Goal: Task Accomplishment & Management: Use online tool/utility

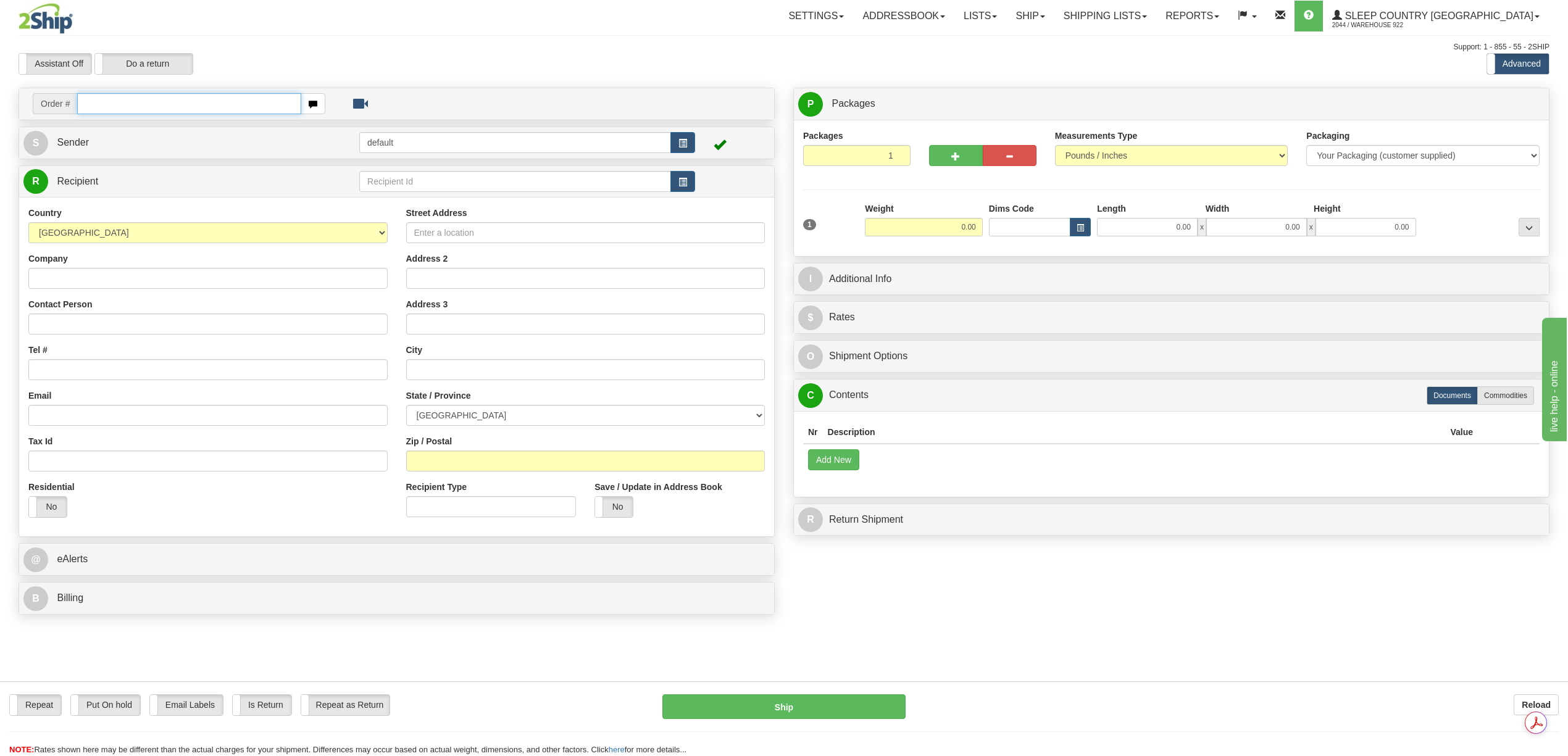
click at [92, 104] on input "text" at bounding box center [189, 103] width 224 height 21
paste input "9000I052700"
type input "9000I052700"
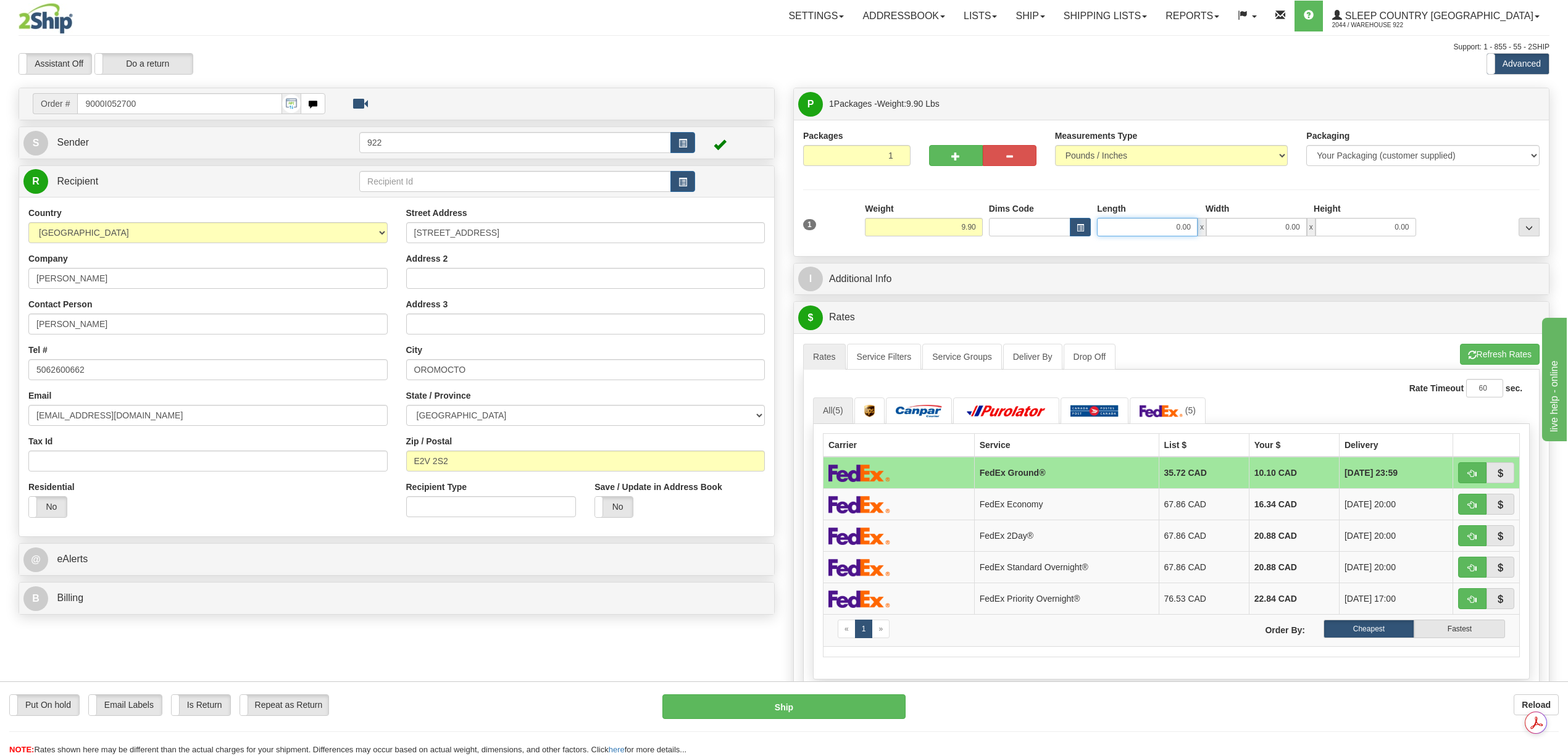
click at [1161, 228] on input "0.00" at bounding box center [1146, 227] width 100 height 18
type input "12.00"
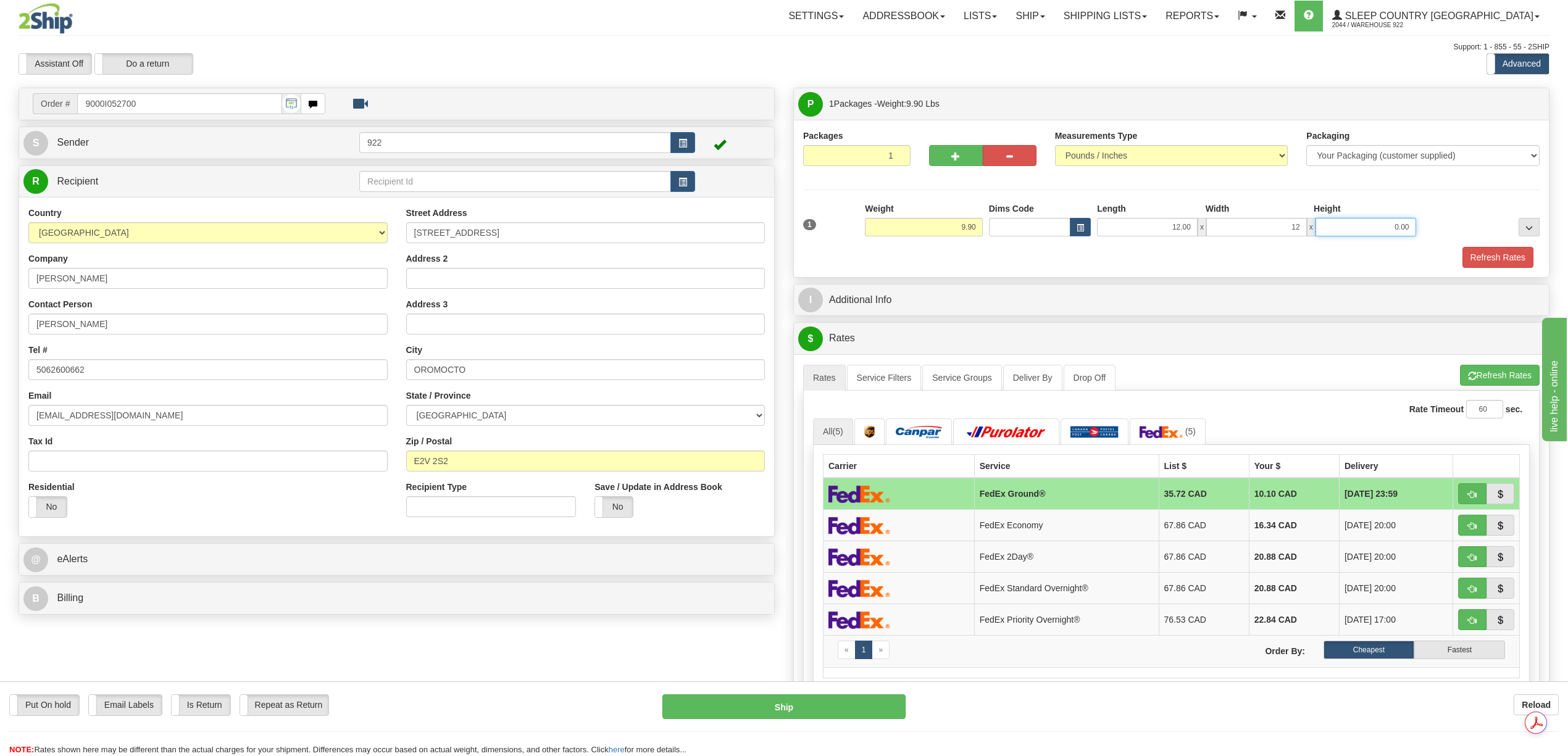
type input "12.00"
click at [1504, 257] on button "Refresh Rates" at bounding box center [1497, 257] width 71 height 21
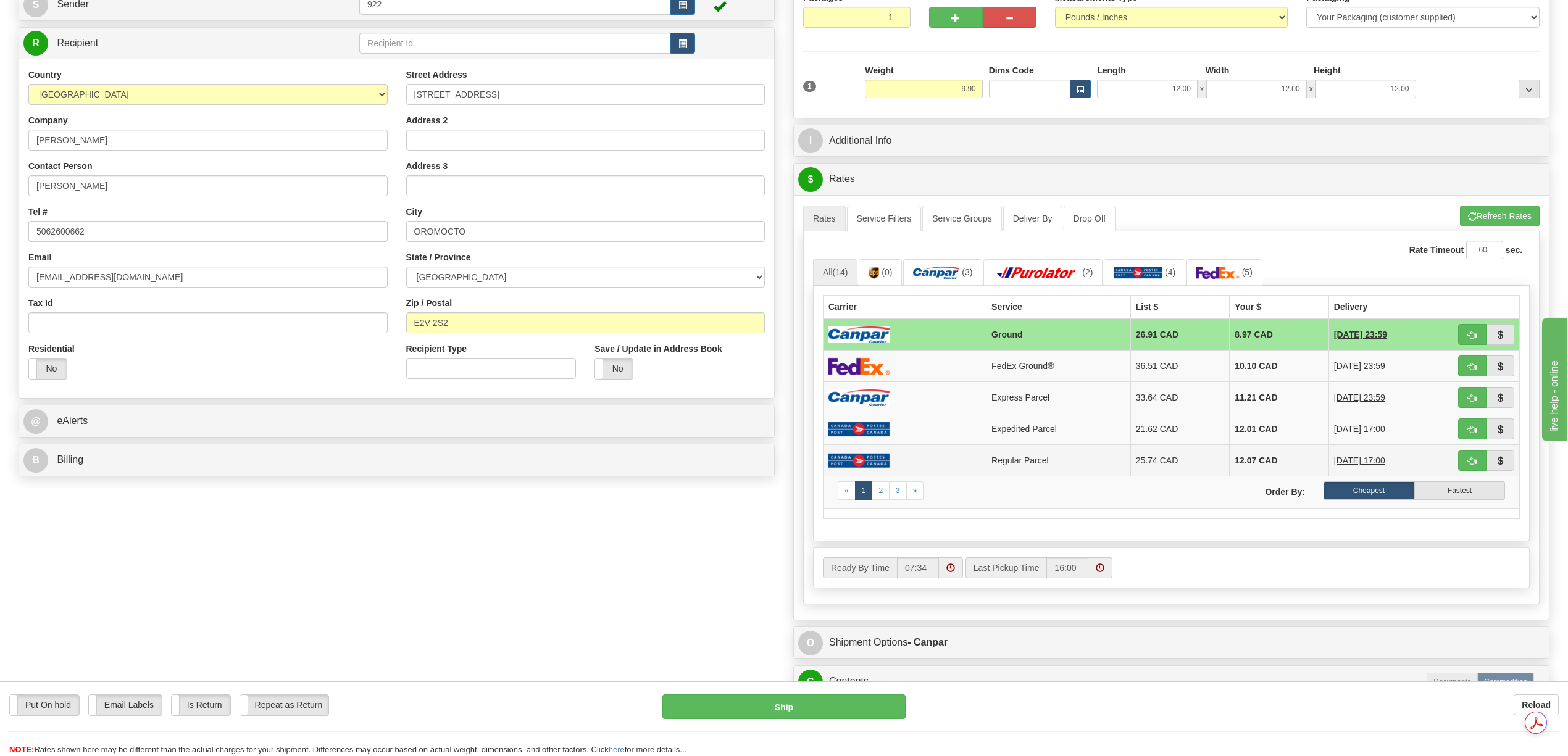
scroll to position [329, 0]
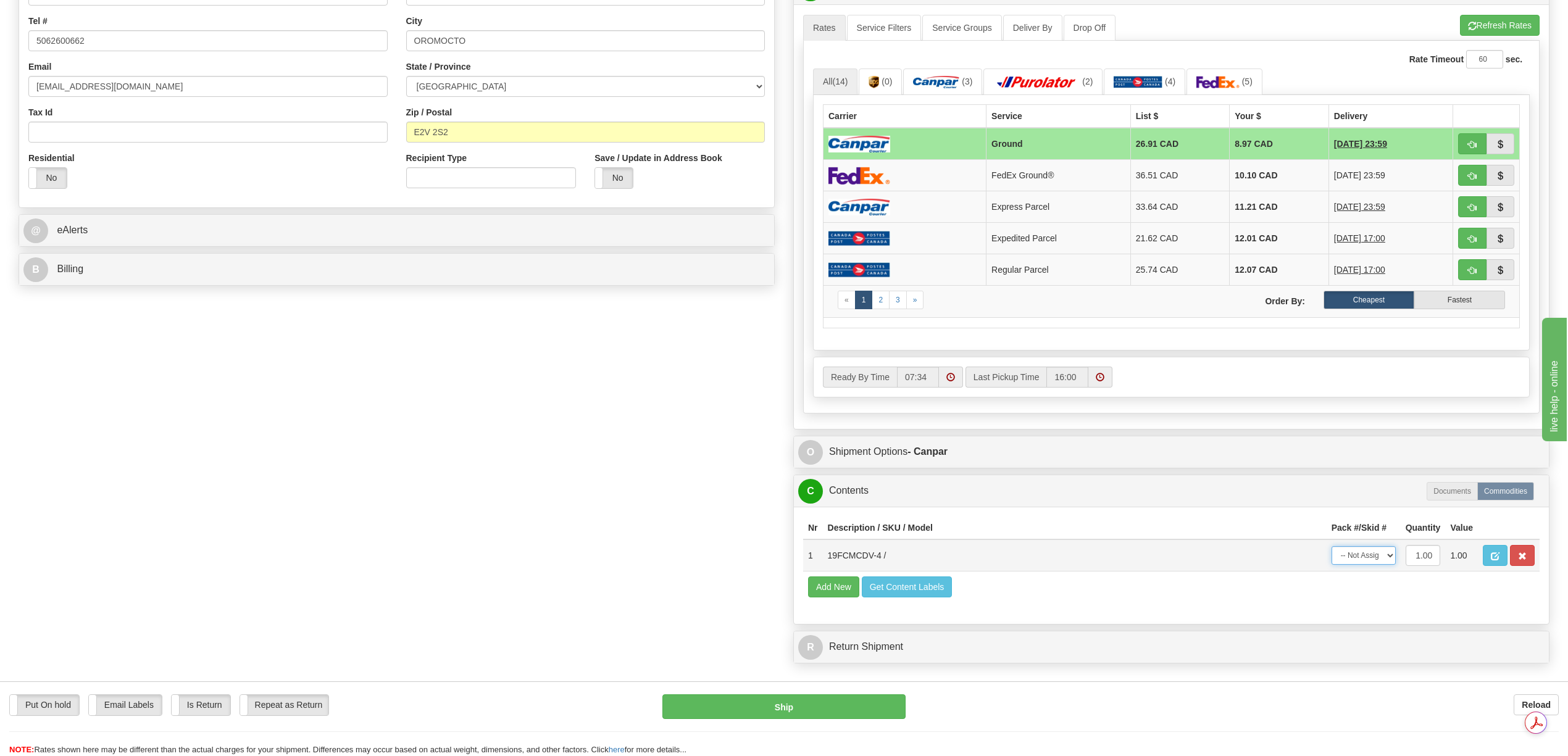
click at [1388, 564] on select "-- Not Assigned -- Package 1" at bounding box center [1364, 555] width 64 height 18
select select "0"
click at [1331, 564] on select "-- Not Assigned -- Package 1" at bounding box center [1364, 555] width 64 height 18
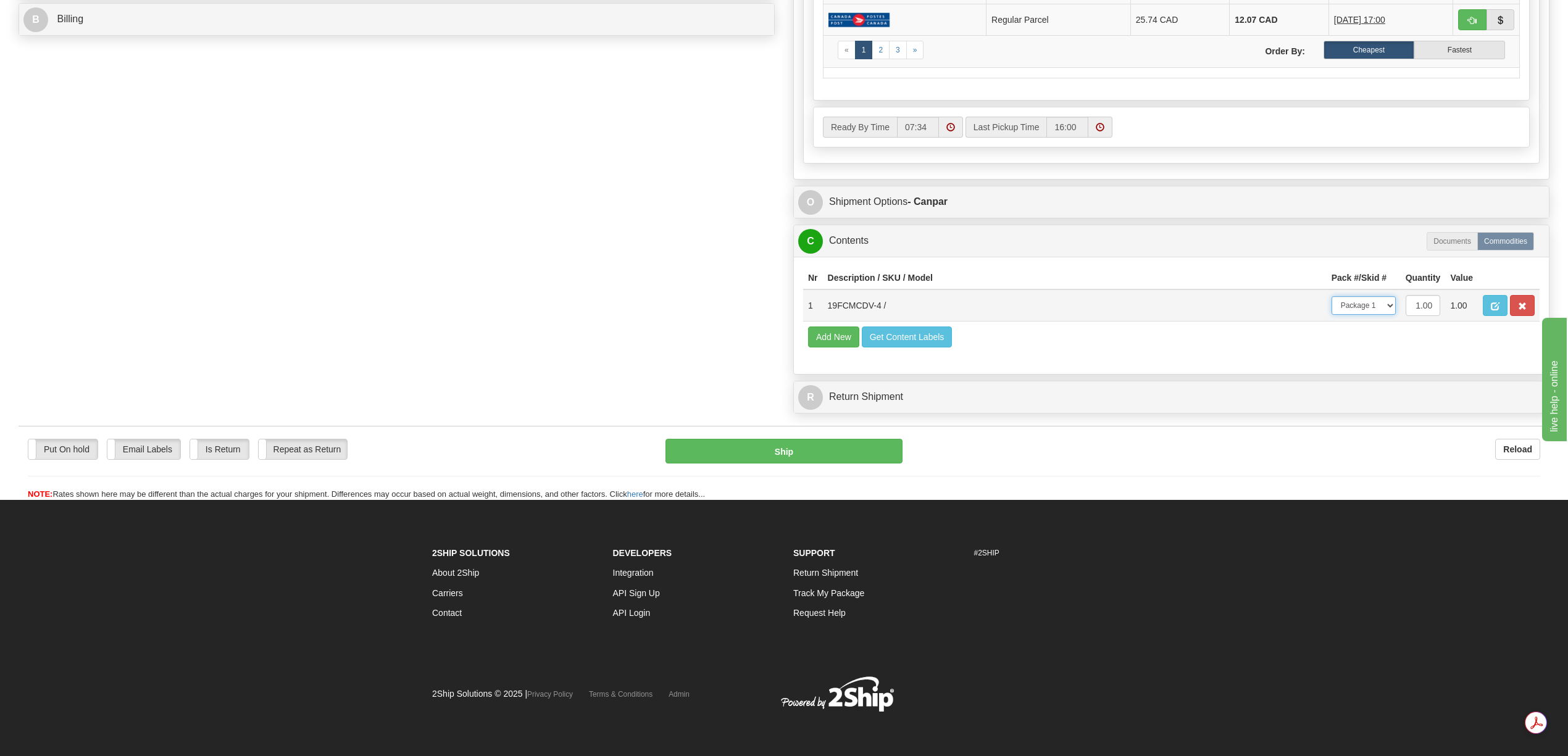
scroll to position [612, 0]
click at [823, 454] on button "Ship" at bounding box center [784, 451] width 237 height 25
type input "1"
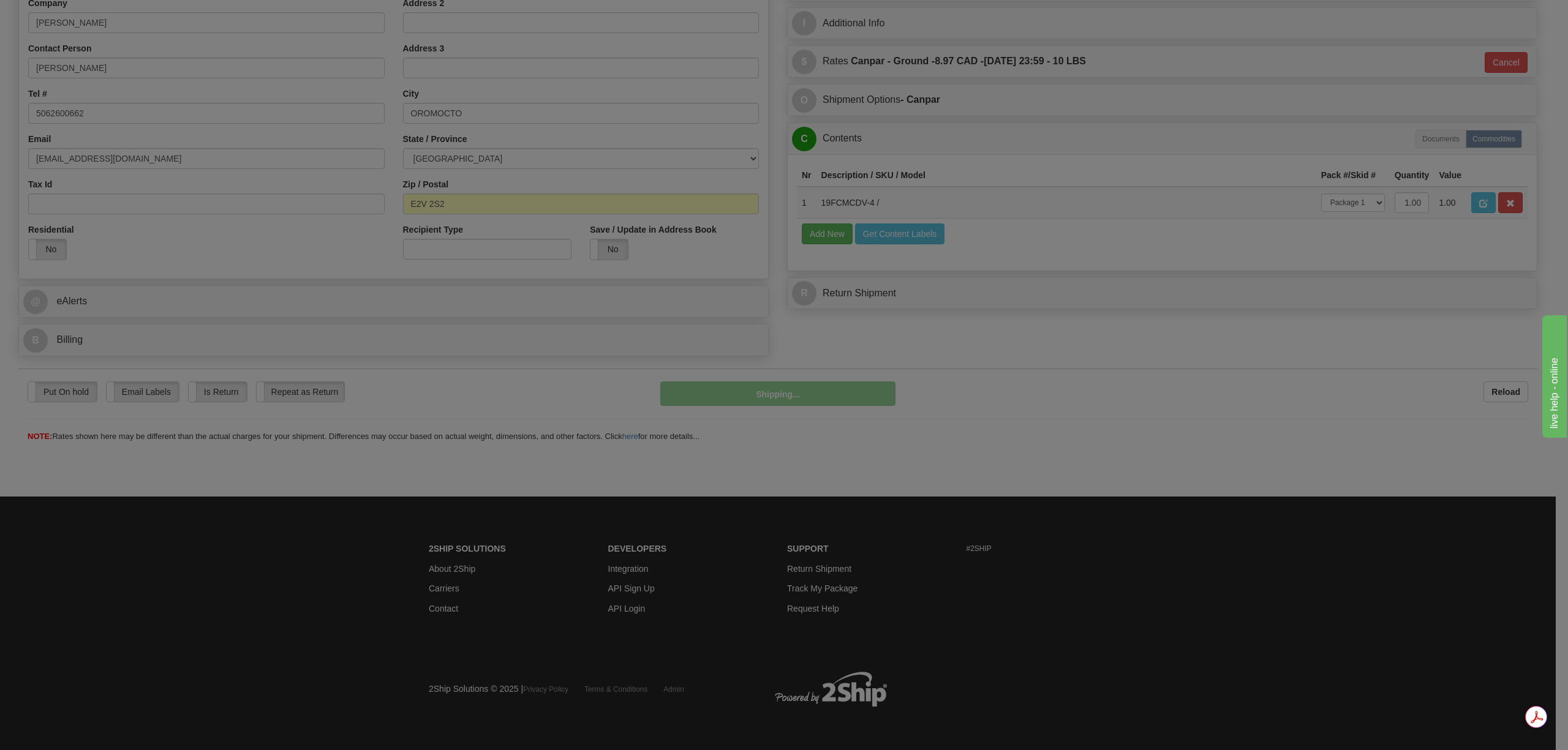
scroll to position [254, 0]
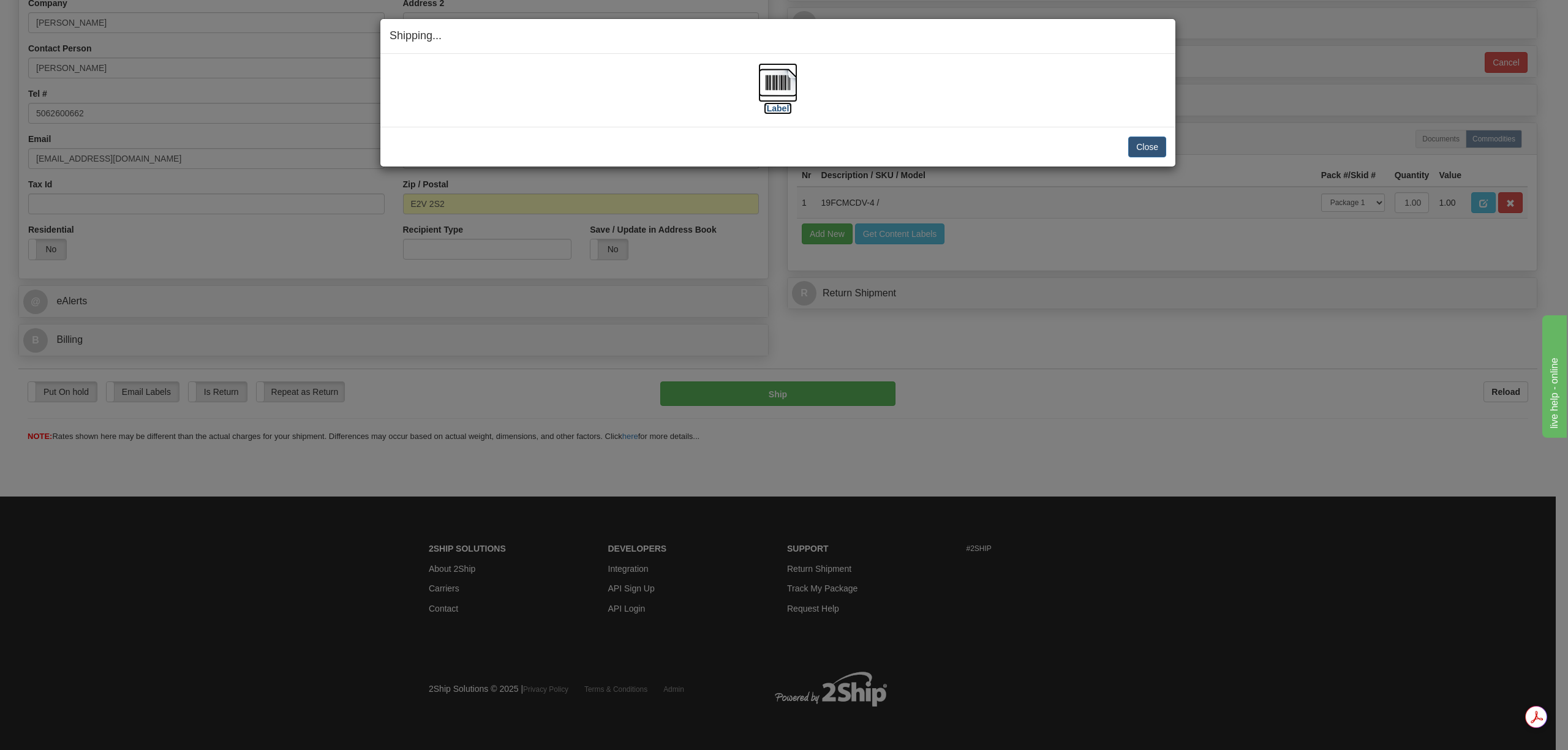
click at [781, 75] on img at bounding box center [778, 82] width 39 height 39
click at [1140, 144] on button "Close" at bounding box center [1148, 146] width 38 height 21
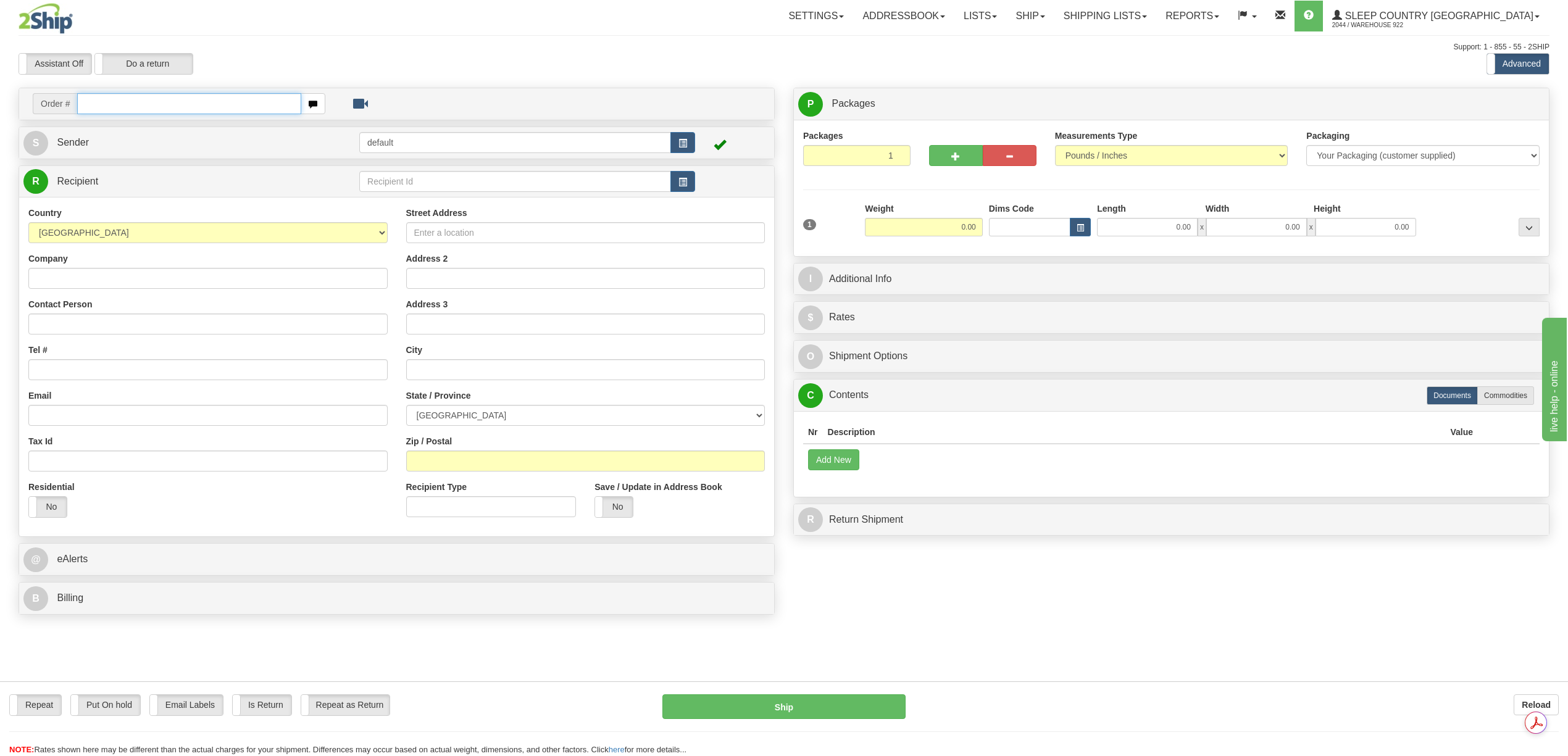
click at [110, 95] on input "text" at bounding box center [189, 103] width 224 height 21
paste input "9000I053682"
type input "9000I053682"
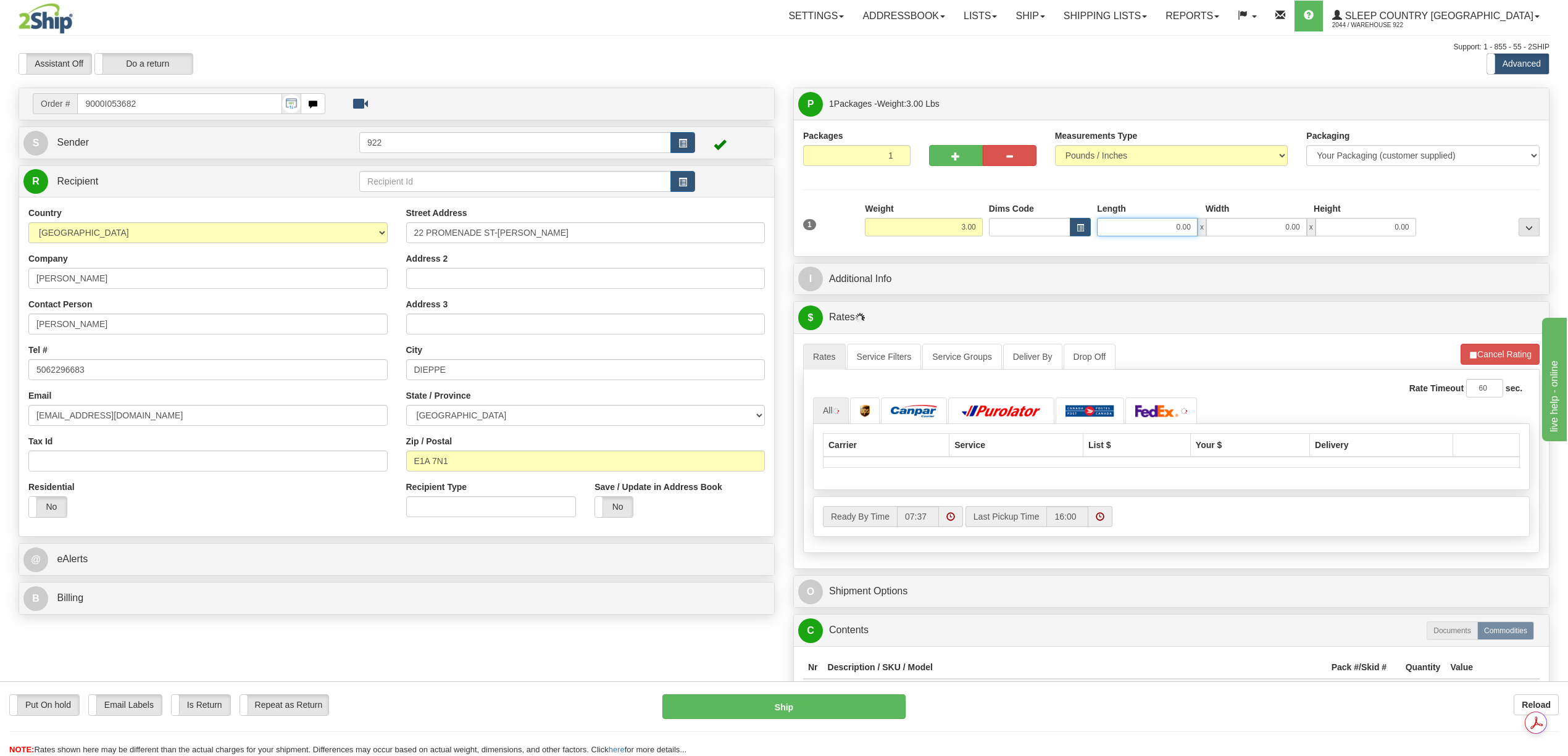
click at [1173, 226] on input "0.00" at bounding box center [1146, 227] width 100 height 18
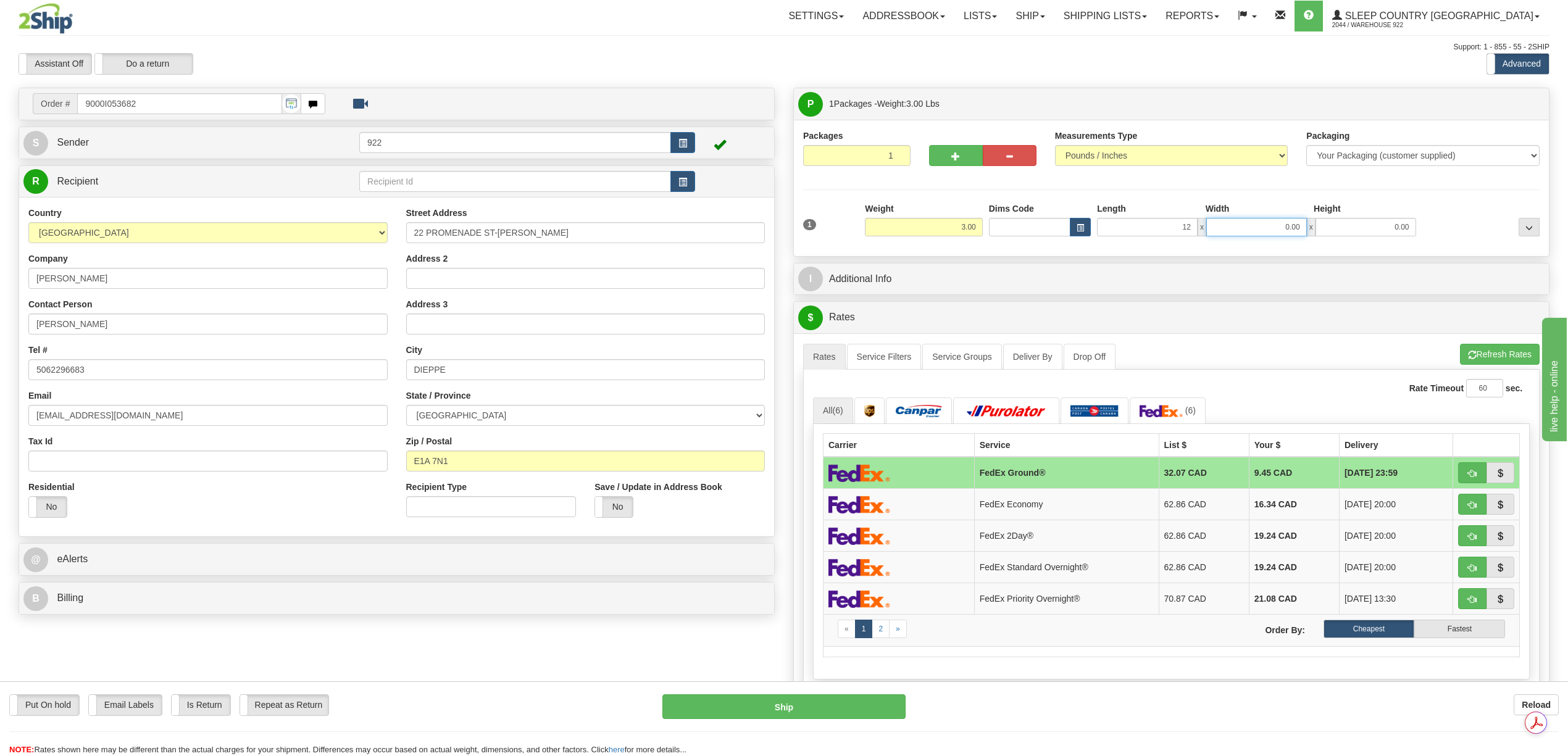
type input "12.00"
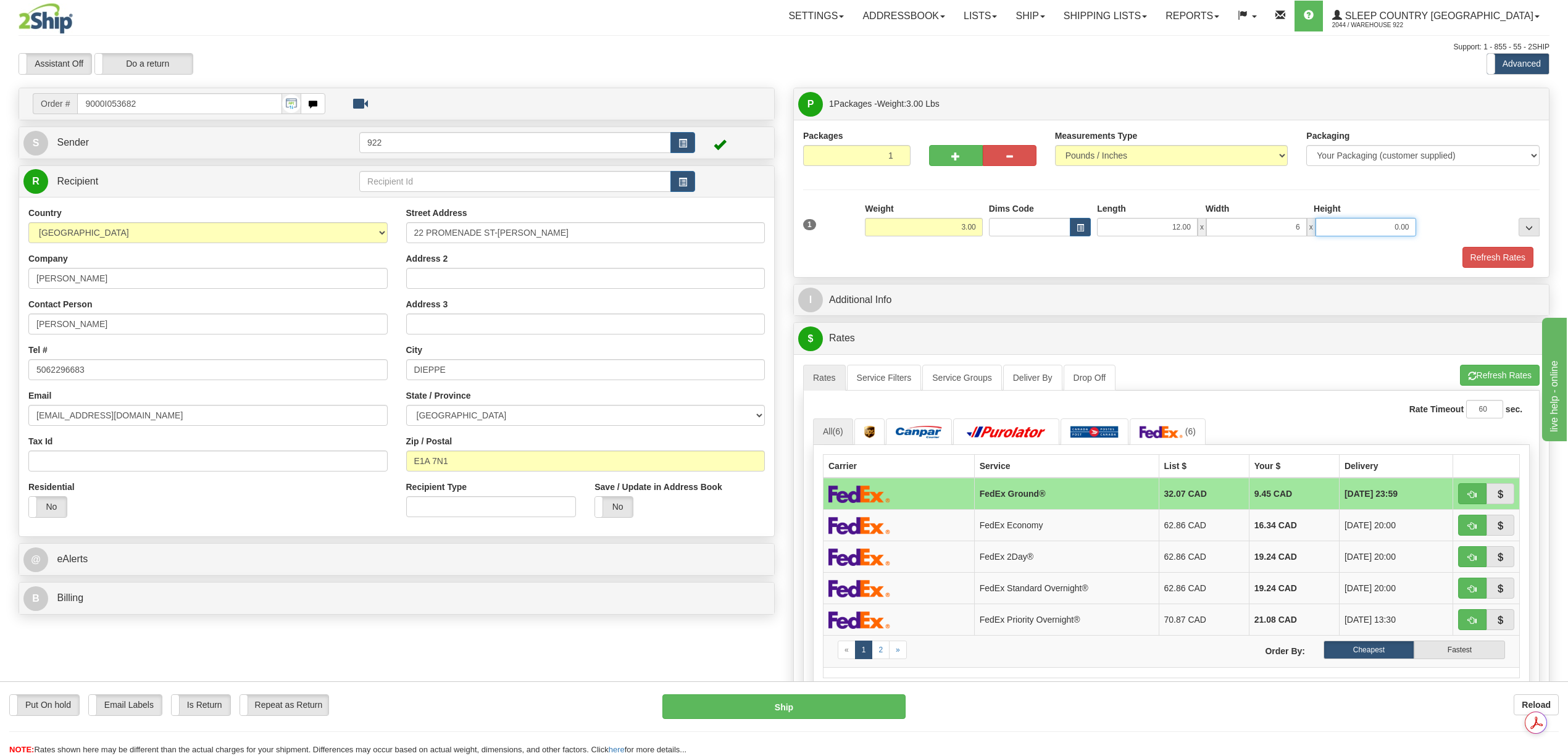
type input "6.00"
click at [1514, 264] on button "Refresh Rates" at bounding box center [1497, 257] width 71 height 21
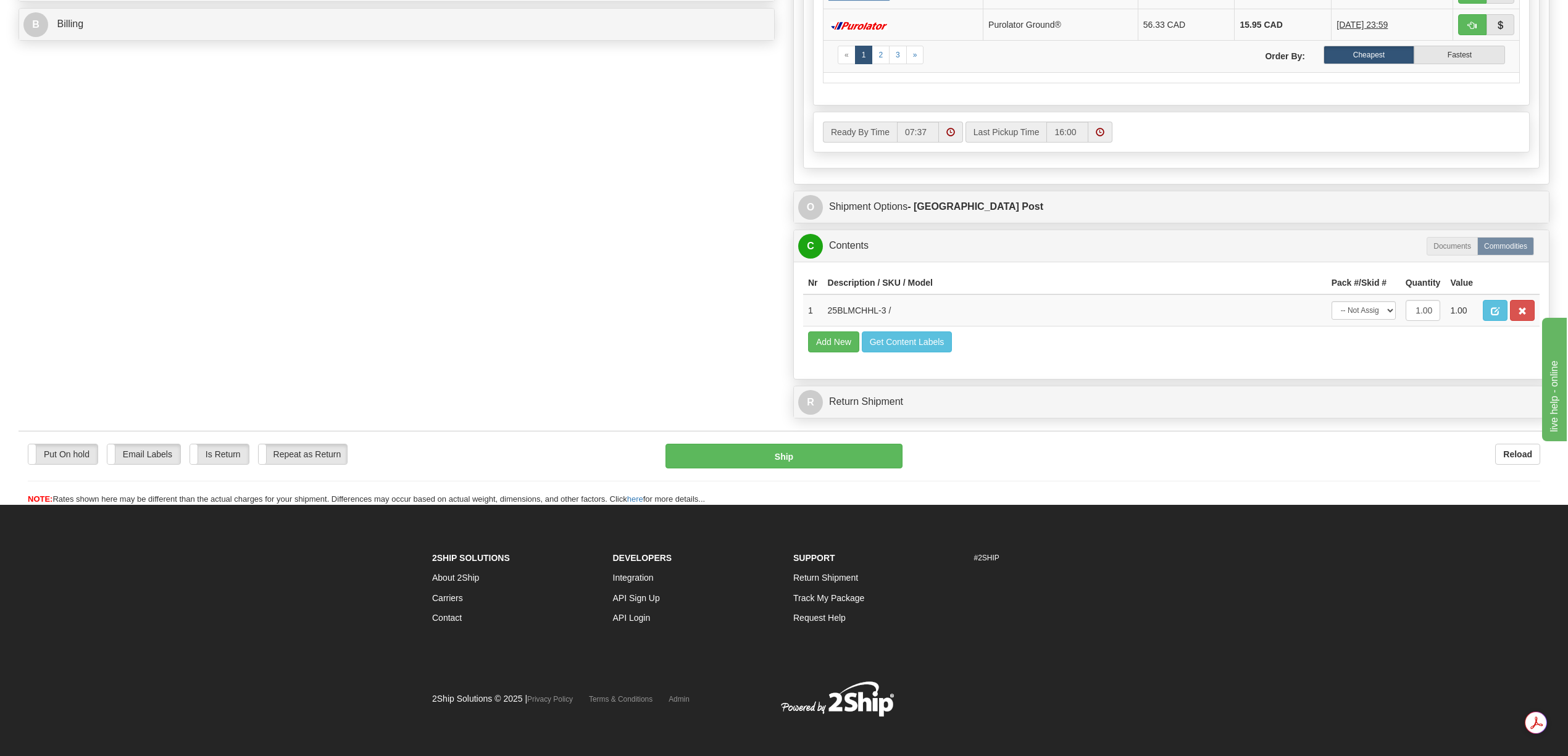
scroll to position [576, 0]
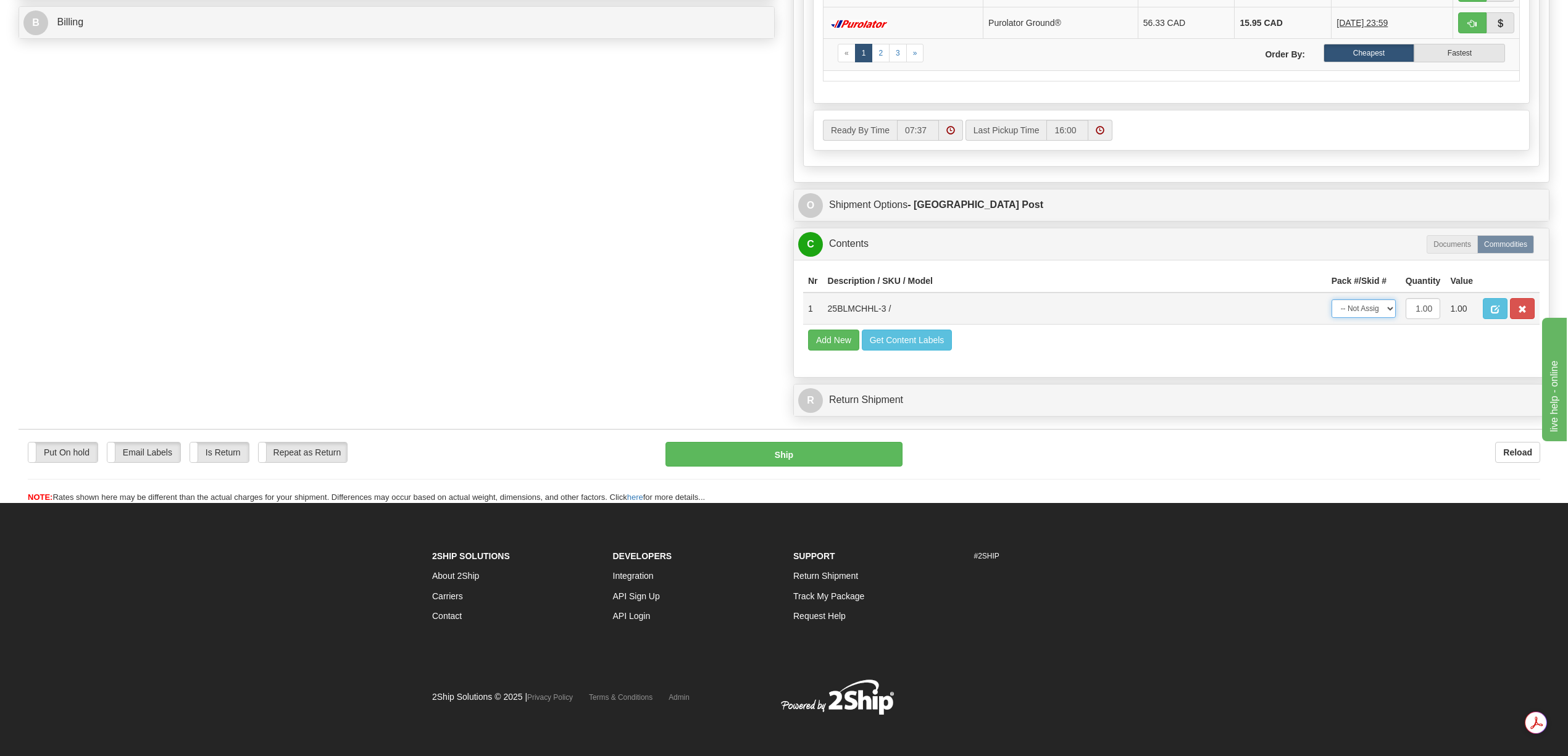
click at [1385, 318] on select "-- Not Assigned -- Package 1" at bounding box center [1364, 308] width 64 height 18
select select "0"
click at [1331, 318] on select "-- Not Assigned -- Package 1" at bounding box center [1364, 308] width 64 height 18
click at [850, 467] on button "Ship" at bounding box center [784, 454] width 237 height 25
type input "1"
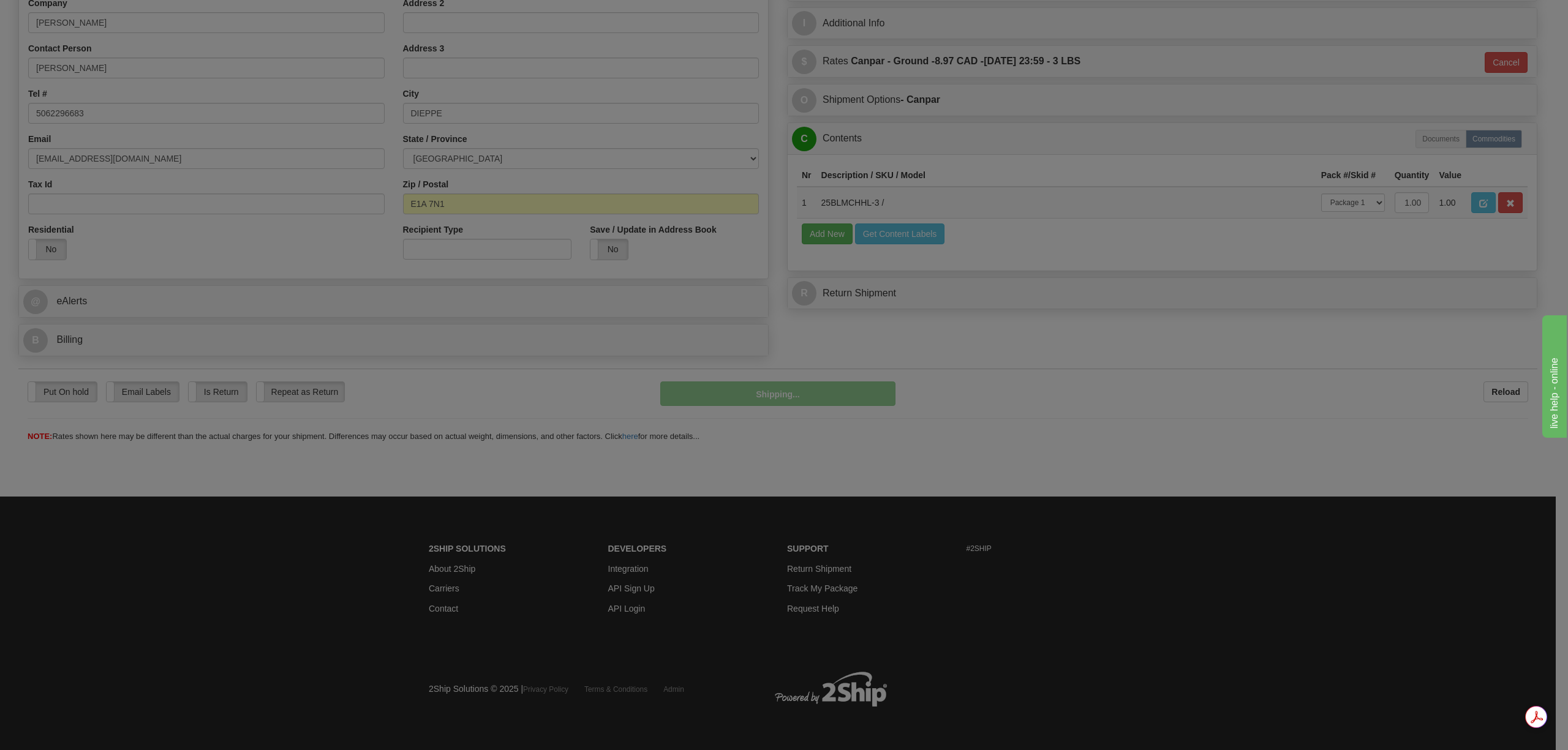
scroll to position [254, 0]
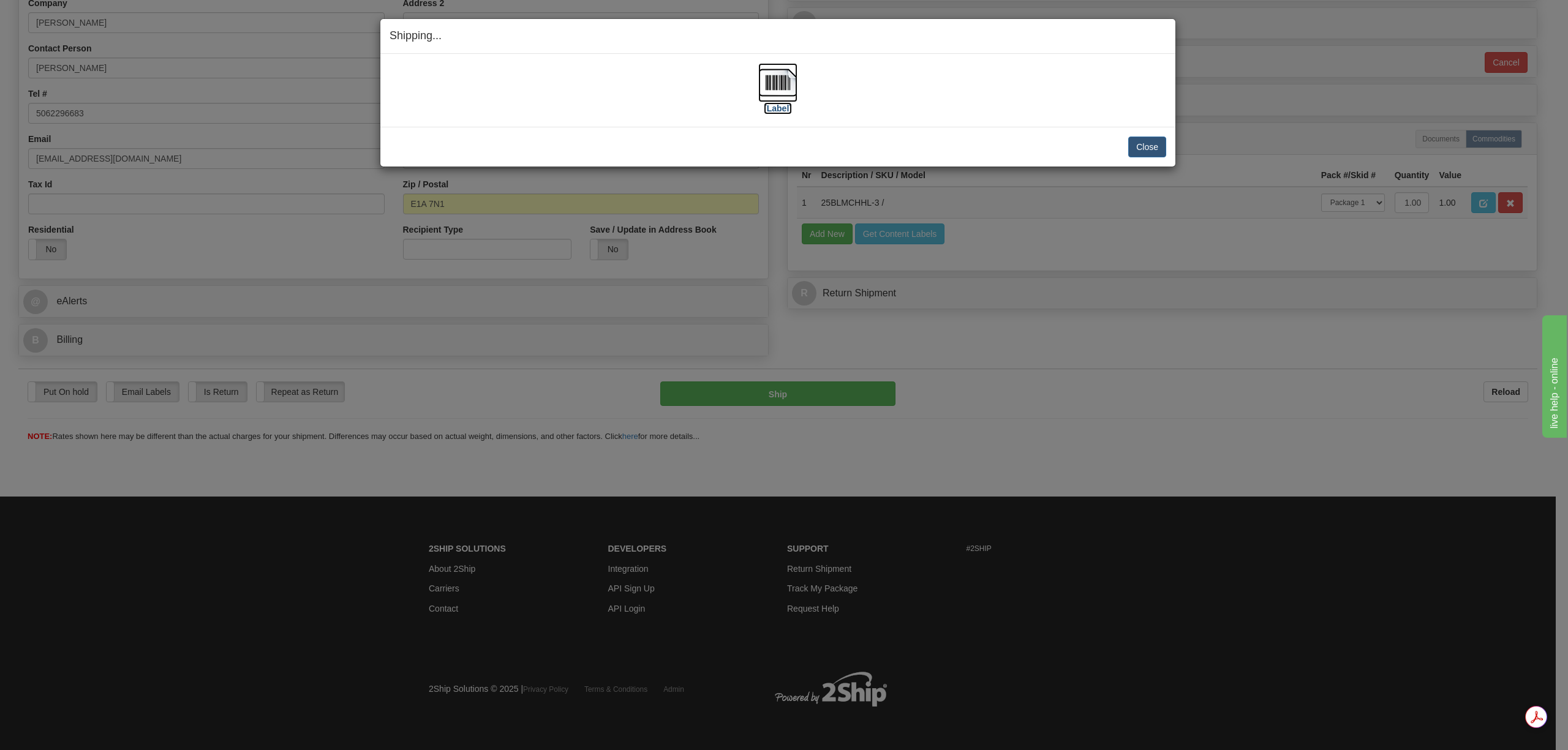
click at [787, 92] on img at bounding box center [778, 82] width 39 height 39
click at [1142, 148] on button "Close" at bounding box center [1148, 146] width 38 height 21
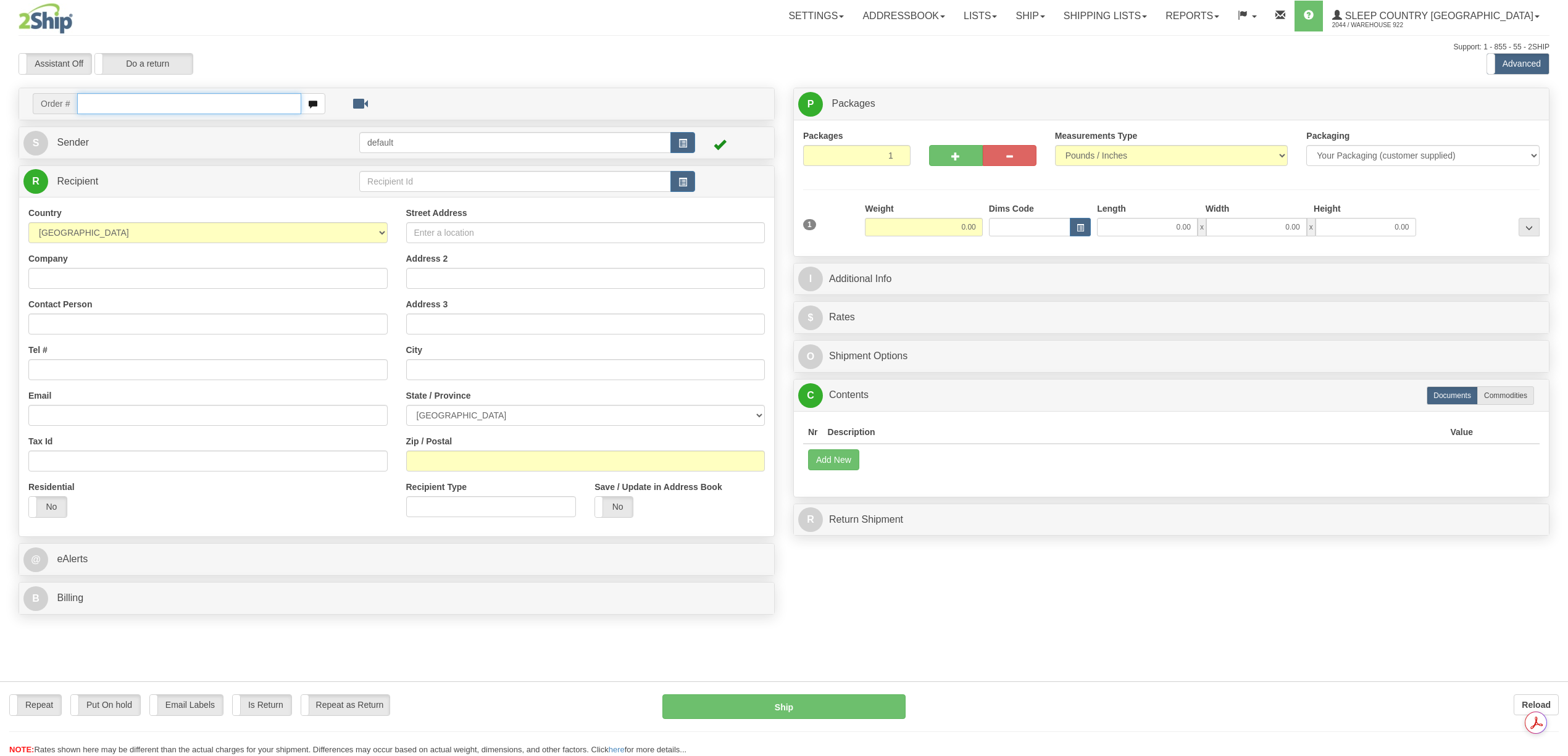
click at [111, 100] on input "text" at bounding box center [189, 103] width 224 height 21
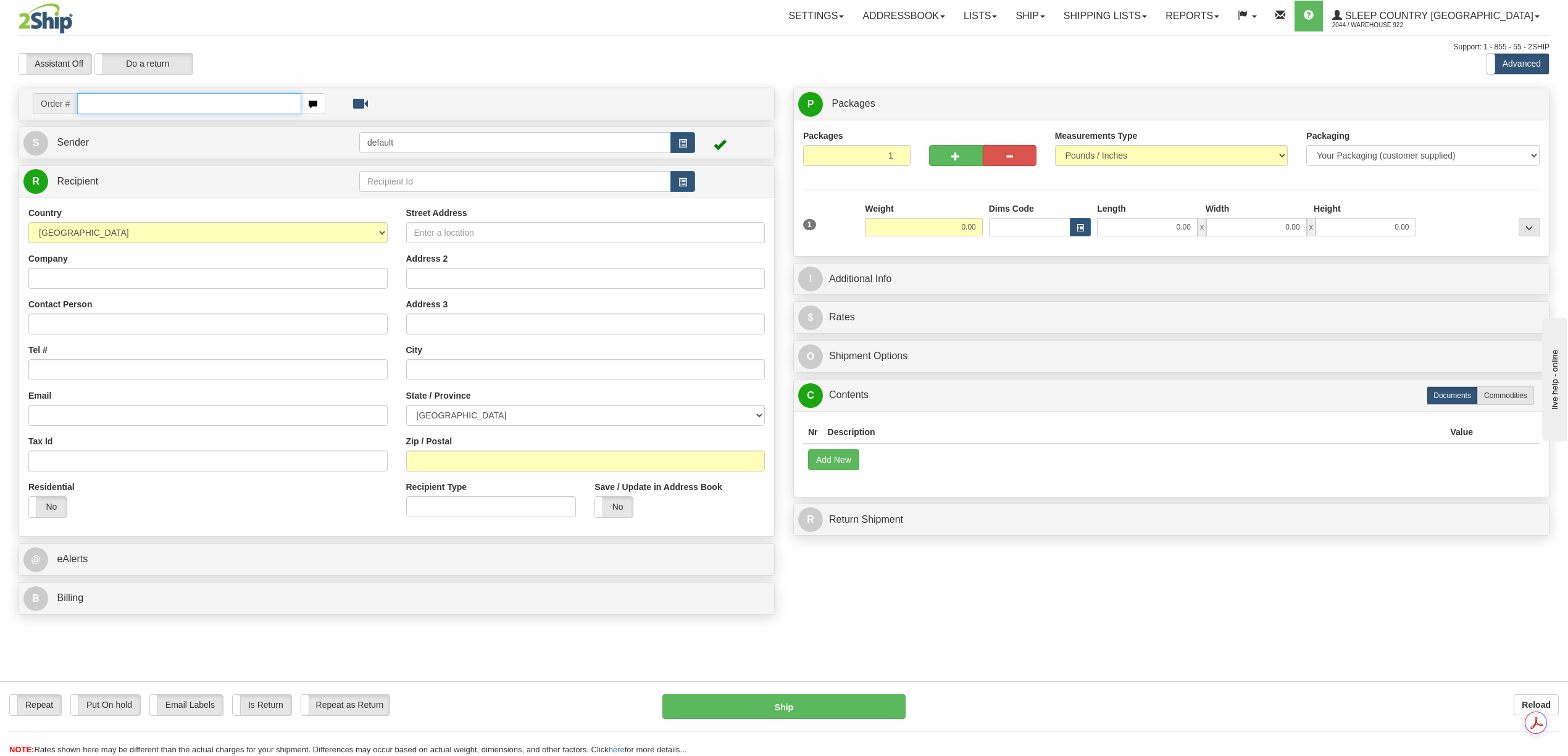
paste input "9000I054036"
type input "9000I054036"
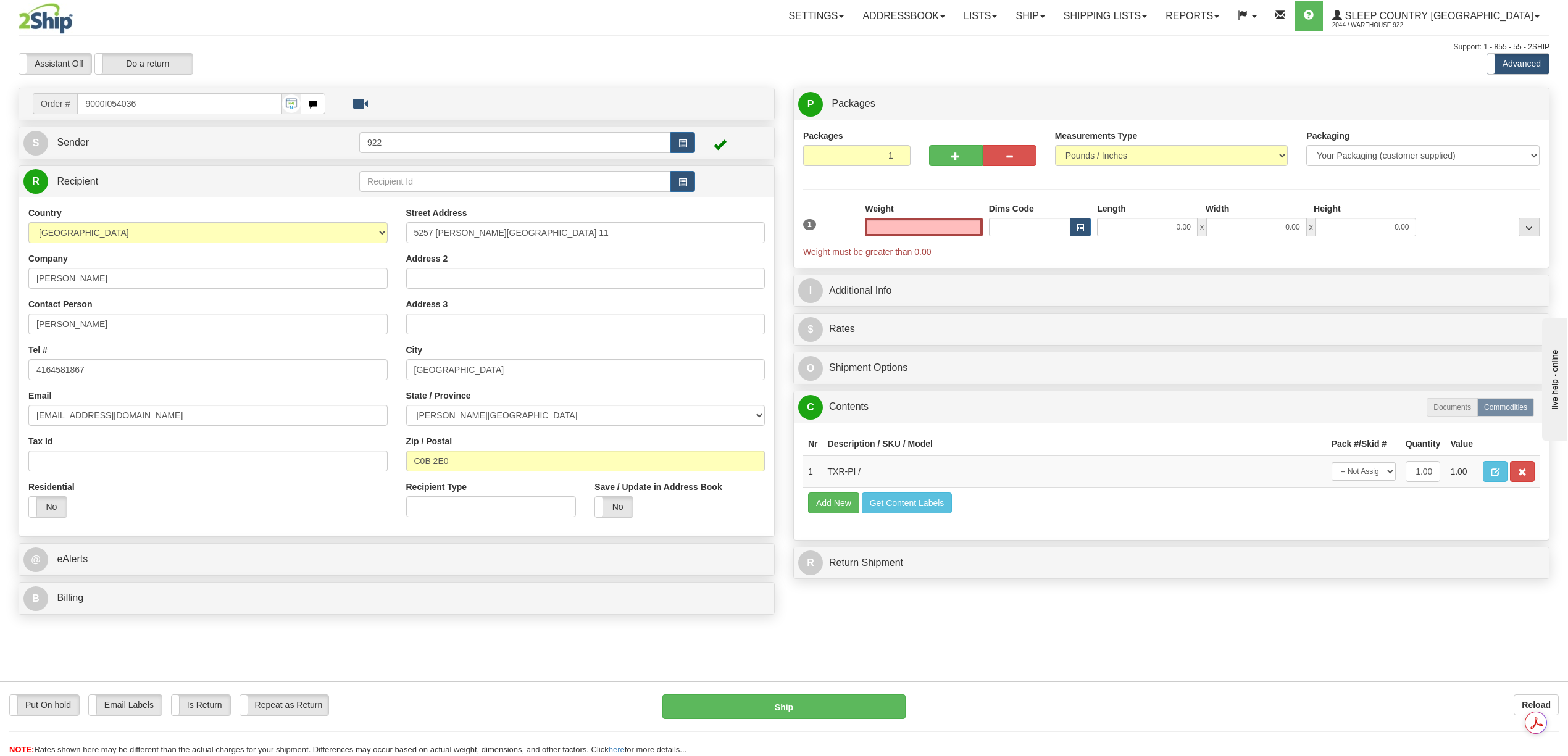
type input "0.00"
click at [195, 497] on div "Residential Yes No" at bounding box center [208, 504] width 377 height 46
click at [703, 671] on div "Put On hold Put On hold Email Labels Email Labels Edit Is Return Is Return Repe…" at bounding box center [784, 652] width 1530 height 63
drag, startPoint x: 238, startPoint y: 100, endPoint x: 223, endPoint y: 102, distance: 15.1
click at [227, 102] on input "9000I054036" at bounding box center [180, 103] width 204 height 21
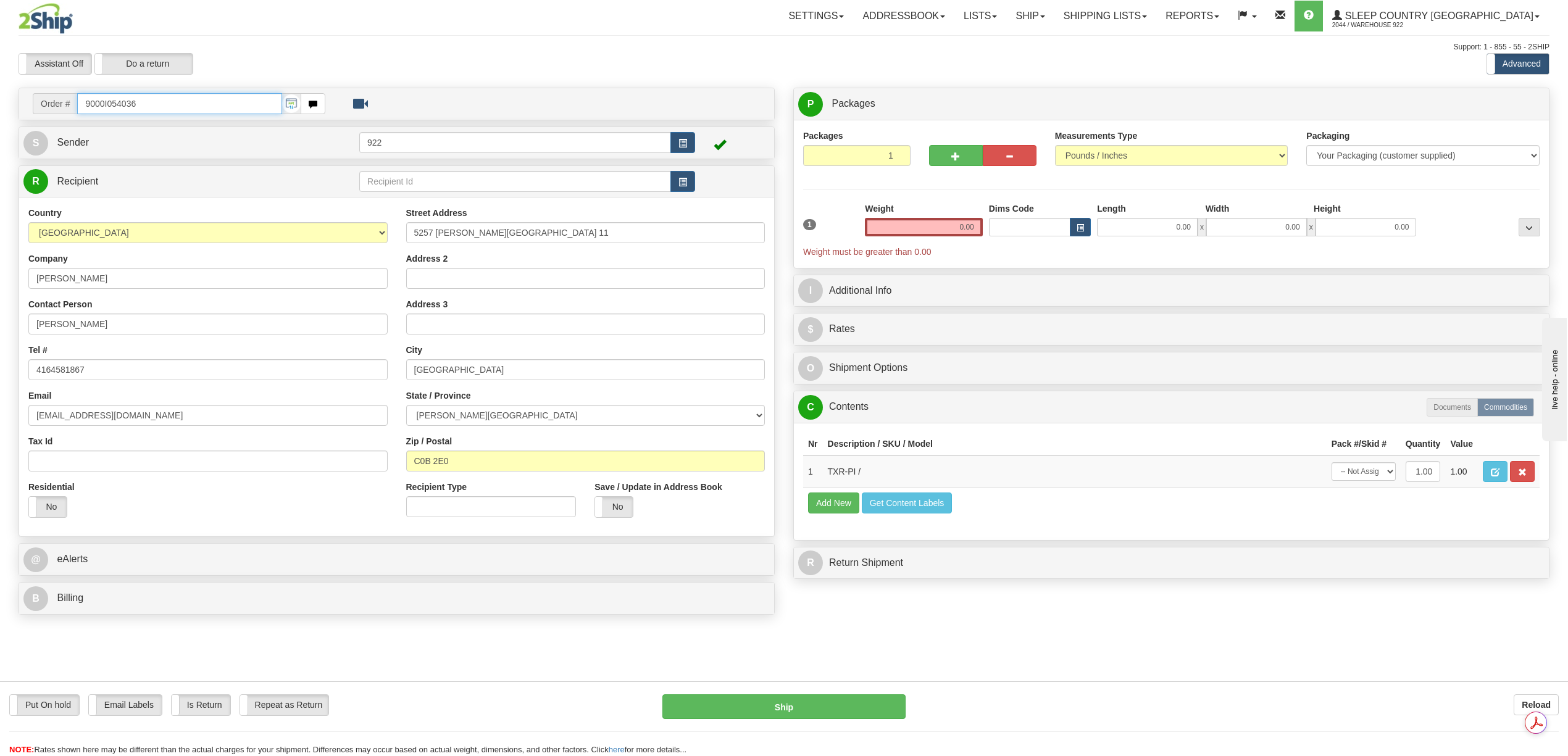
drag, startPoint x: 145, startPoint y: 109, endPoint x: 75, endPoint y: 115, distance: 70.3
click at [75, 115] on td "Order # 9000I054036" at bounding box center [396, 103] width 746 height 25
paste input "109"
type input "9000I054109"
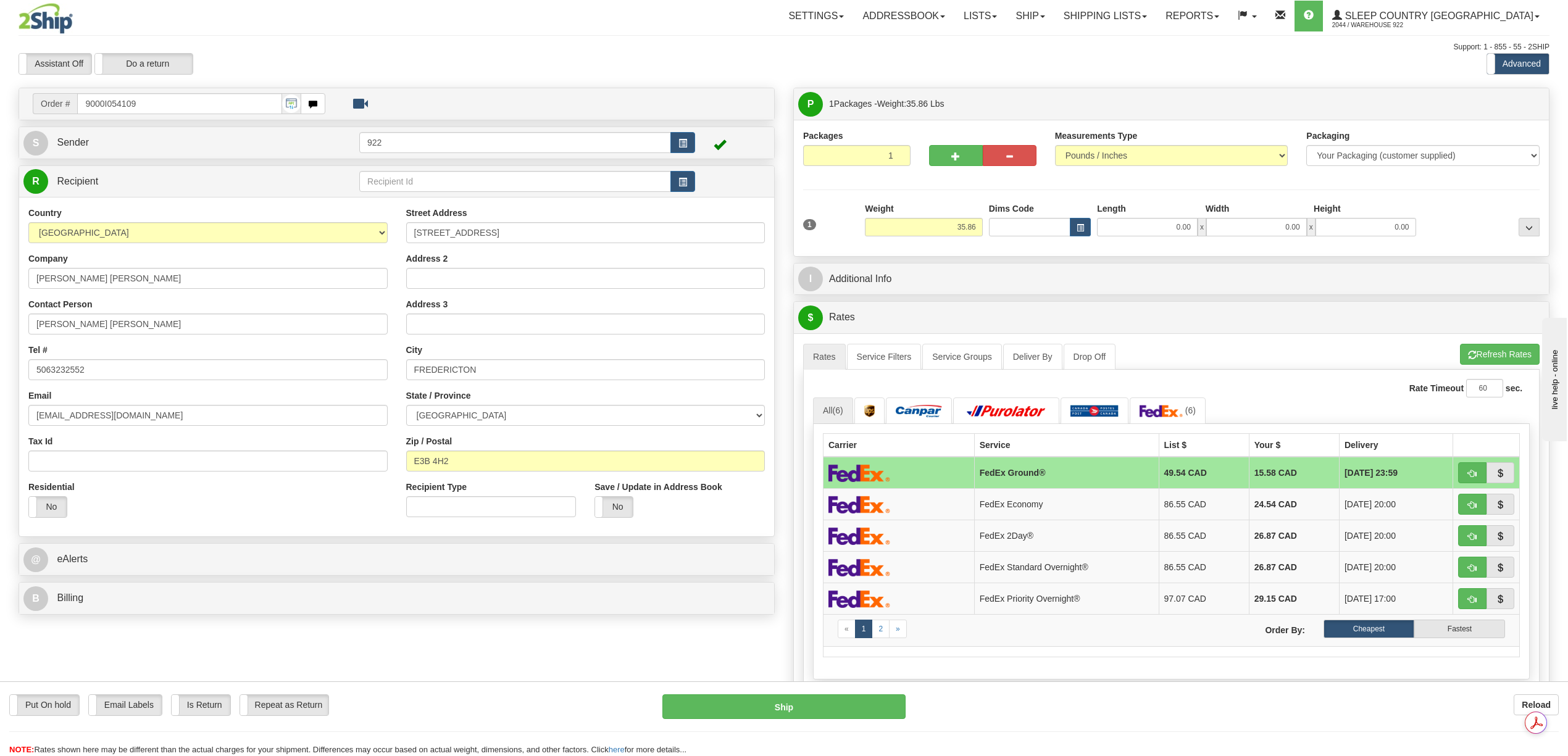
click at [621, 649] on div "Order # 9000I054109 S Sender 922" at bounding box center [784, 542] width 1549 height 911
